Goal: Information Seeking & Learning: Learn about a topic

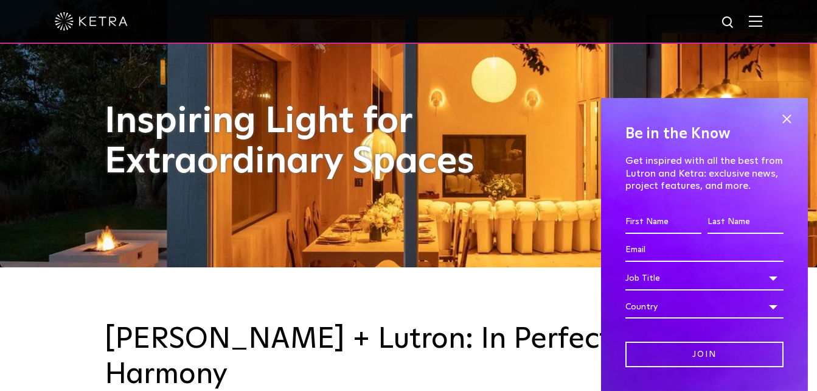
scroll to position [61, 0]
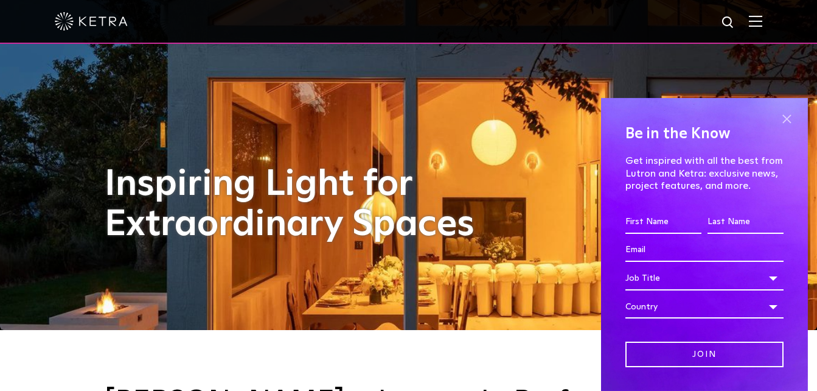
click at [777, 120] on span at bounding box center [786, 119] width 18 height 18
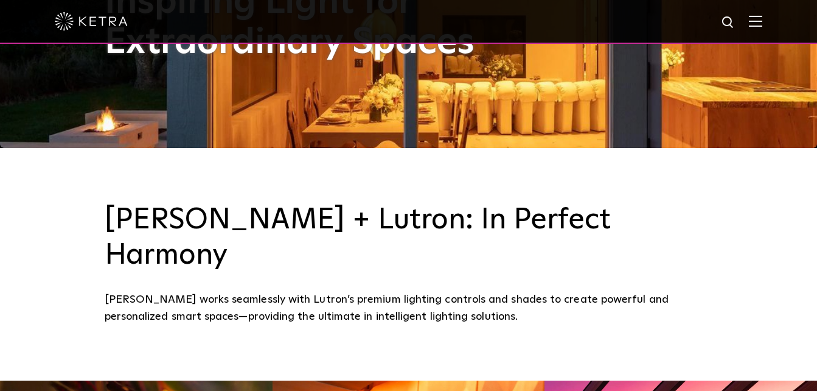
scroll to position [243, 0]
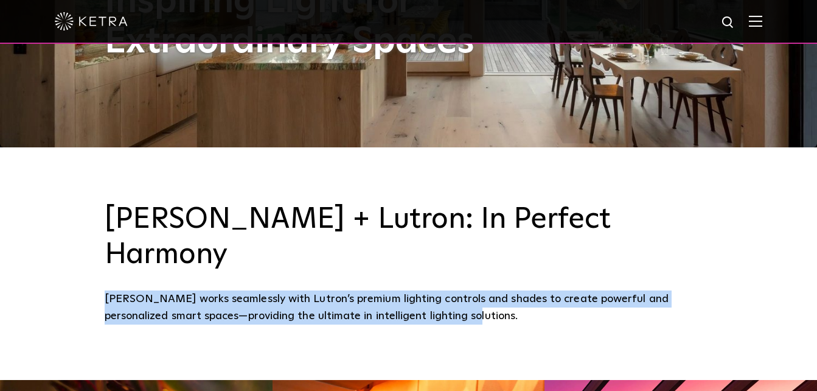
drag, startPoint x: 431, startPoint y: 277, endPoint x: 87, endPoint y: 265, distance: 344.5
click at [87, 265] on div "[PERSON_NAME] + Lutron: In Perfect Harmony [PERSON_NAME] works seamlessly with …" at bounding box center [408, 263] width 817 height 232
copy div "[PERSON_NAME] works seamlessly with Lutron’s premium lighting controls and shad…"
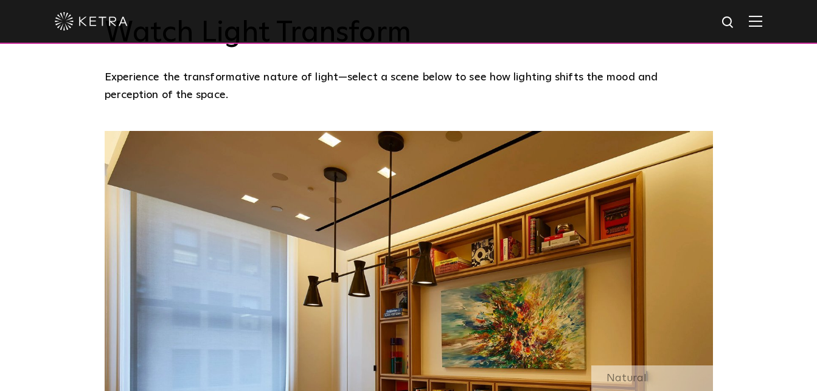
scroll to position [913, 0]
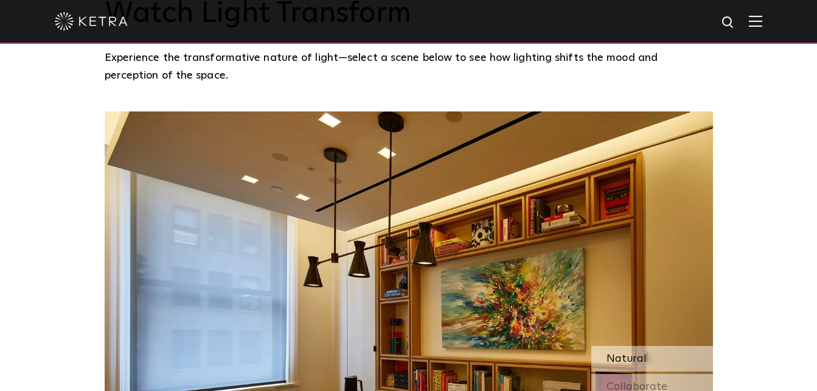
click at [621, 353] on span "Natural" at bounding box center [627, 358] width 40 height 11
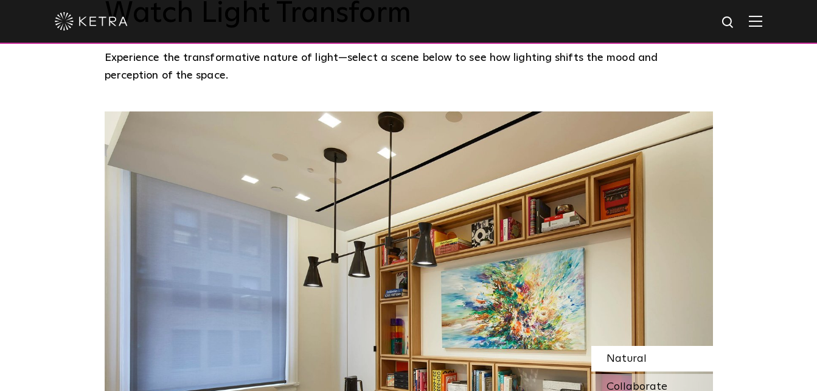
click at [643, 381] on span "Collaborate" at bounding box center [637, 386] width 61 height 11
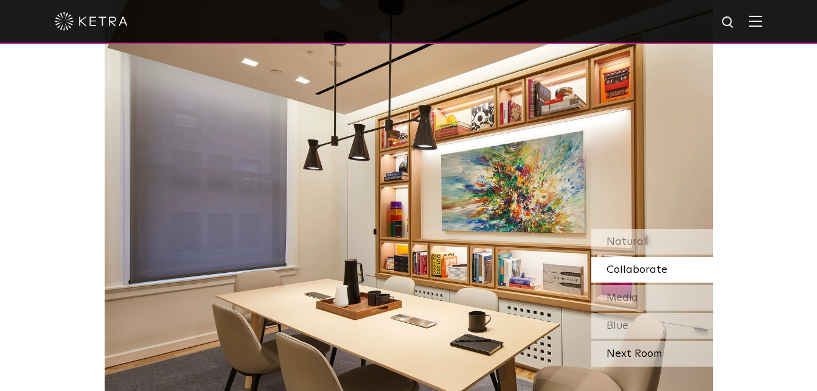
scroll to position [1034, 0]
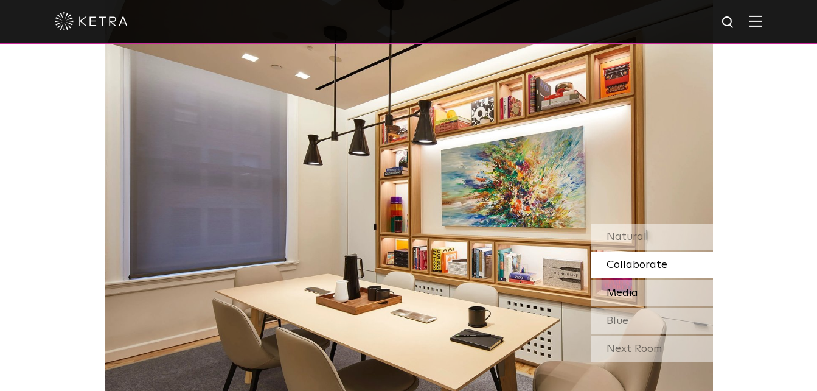
click at [652, 280] on div "Media" at bounding box center [652, 293] width 122 height 26
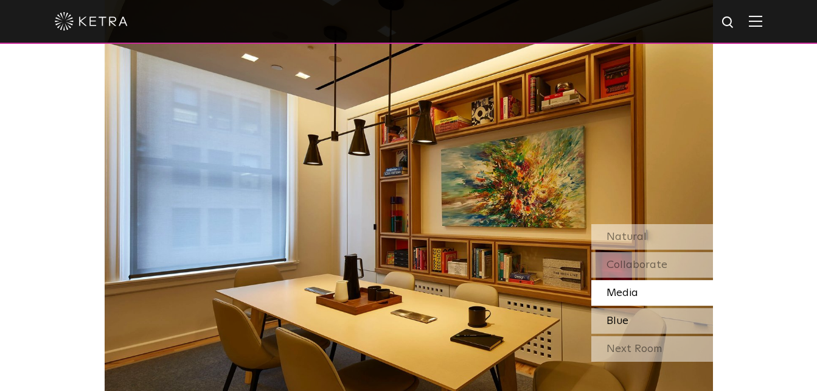
click at [649, 308] on div "Blue" at bounding box center [652, 321] width 122 height 26
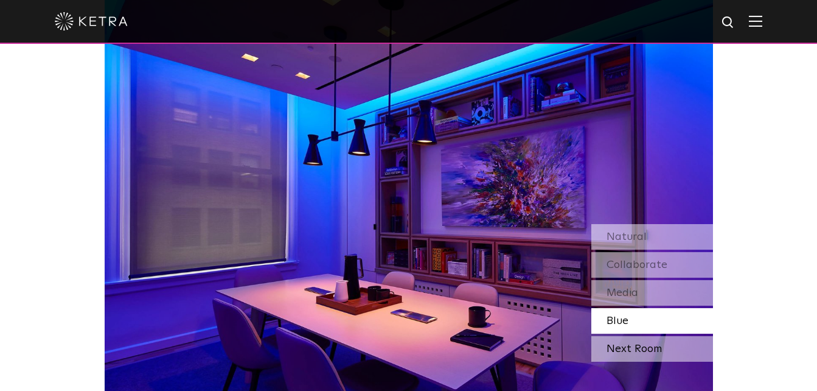
click at [645, 336] on div "Next Room" at bounding box center [652, 349] width 122 height 26
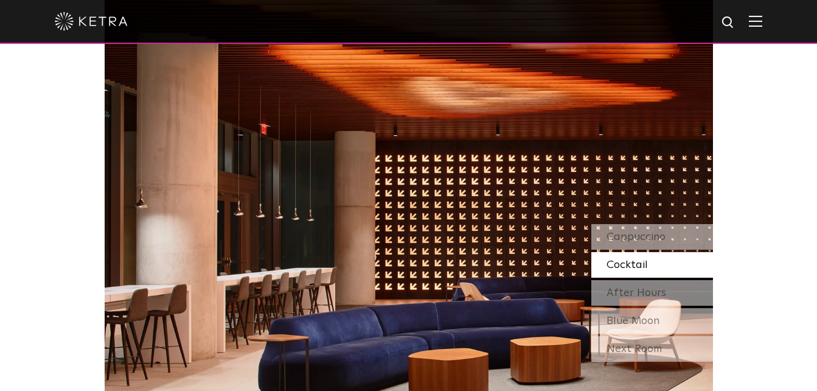
click at [770, 164] on div "Watch Light Transform Experience the transformative nature of light—select a sc…" at bounding box center [408, 118] width 817 height 596
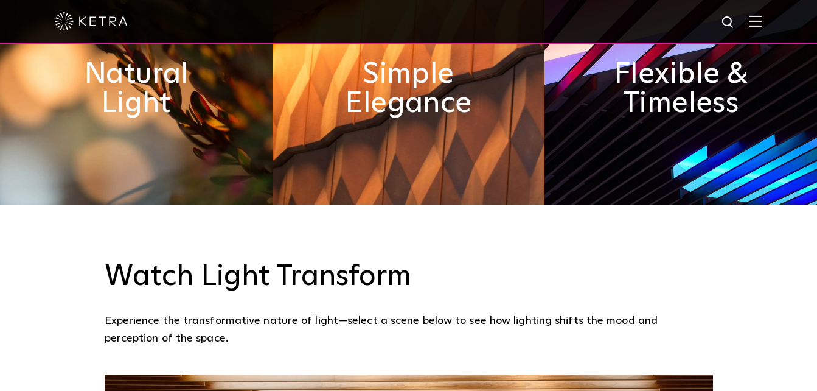
scroll to position [669, 0]
